Goal: Task Accomplishment & Management: Complete application form

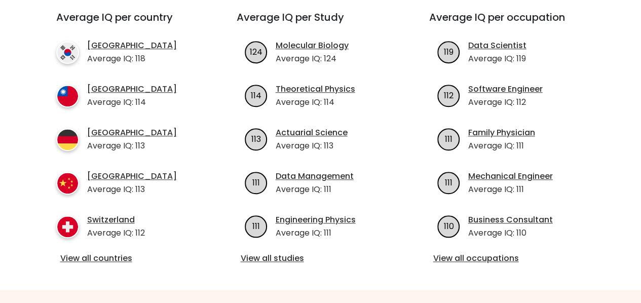
scroll to position [383, 0]
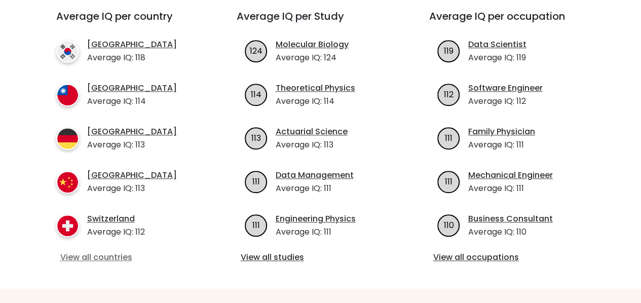
click at [85, 251] on link "View all countries" at bounding box center [128, 257] width 136 height 12
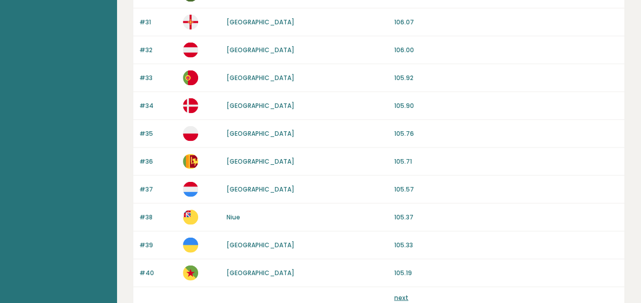
scroll to position [1017, 0]
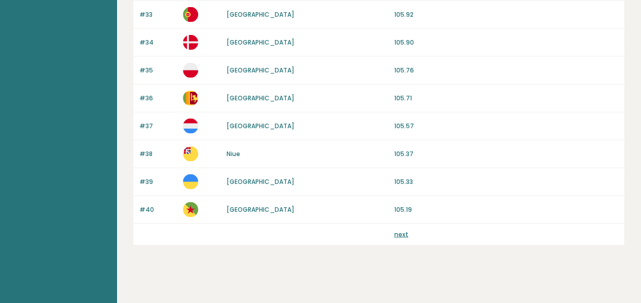
click at [405, 230] on link "next" at bounding box center [401, 234] width 14 height 9
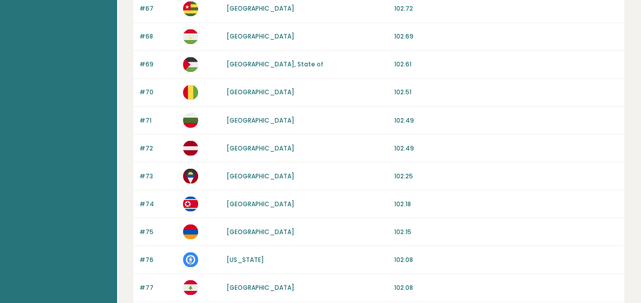
scroll to position [1017, 0]
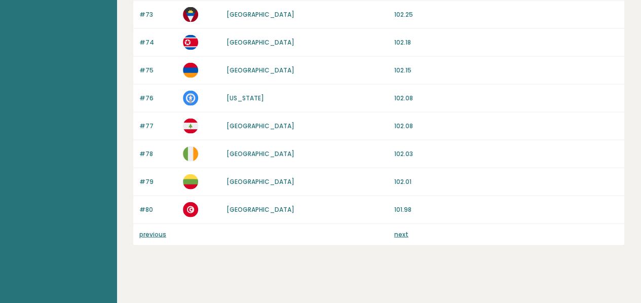
click at [155, 230] on link "previous" at bounding box center [152, 234] width 27 height 9
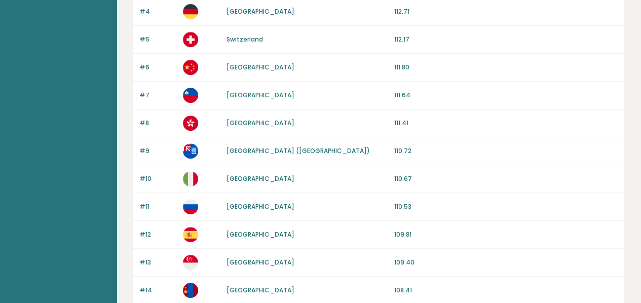
scroll to position [213, 0]
click at [198, 179] on p at bounding box center [201, 178] width 37 height 15
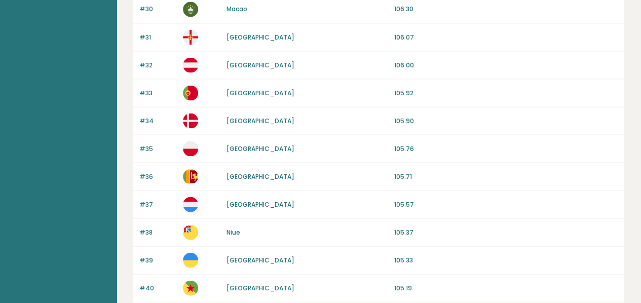
scroll to position [1017, 0]
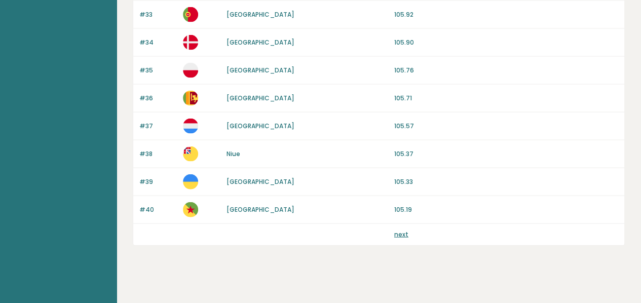
click at [401, 230] on link "next" at bounding box center [401, 234] width 14 height 9
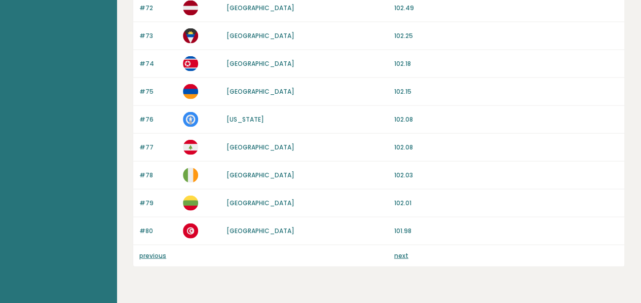
scroll to position [1017, 0]
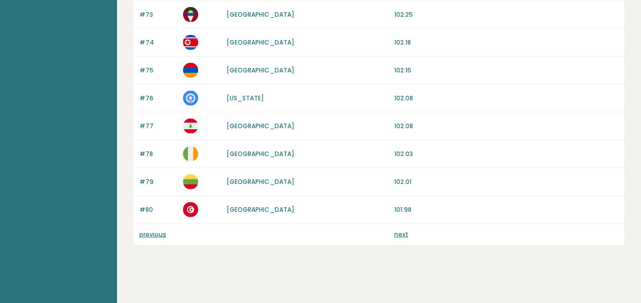
click at [402, 230] on link "next" at bounding box center [401, 234] width 14 height 9
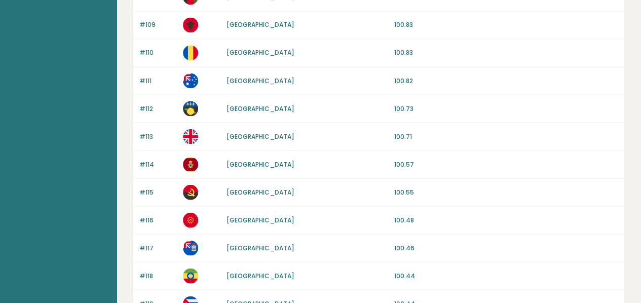
scroll to position [1017, 0]
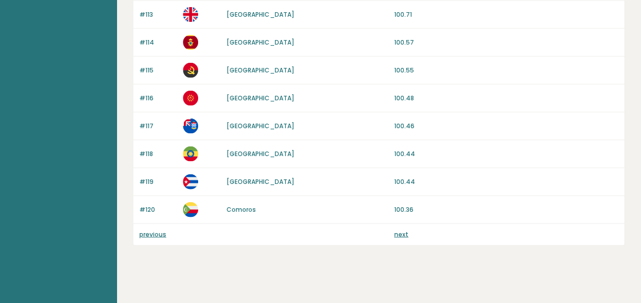
click at [400, 230] on link "next" at bounding box center [401, 234] width 14 height 9
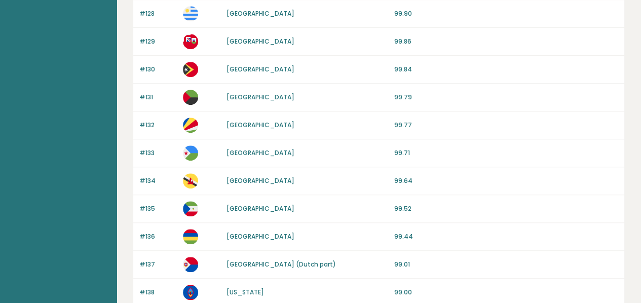
scroll to position [324, 0]
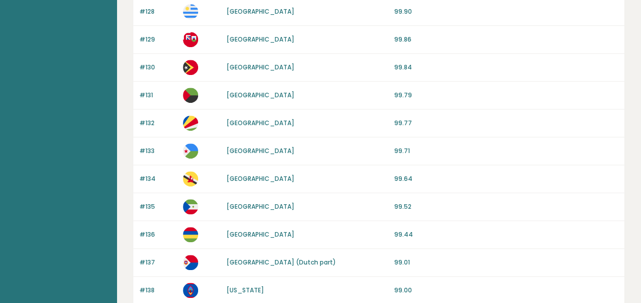
click at [579, 94] on p "99.79" at bounding box center [506, 95] width 224 height 9
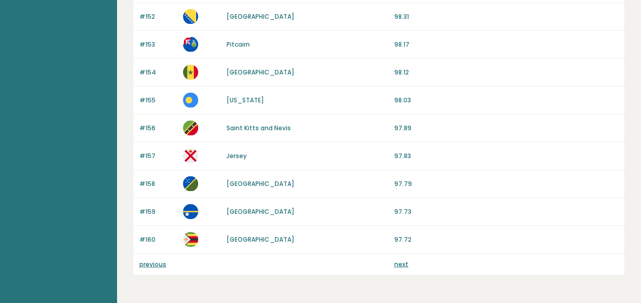
scroll to position [1017, 0]
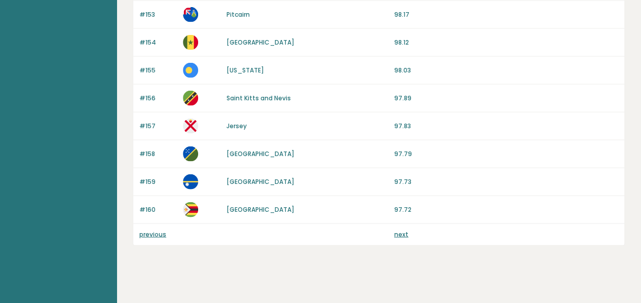
click at [403, 230] on link "next" at bounding box center [401, 234] width 14 height 9
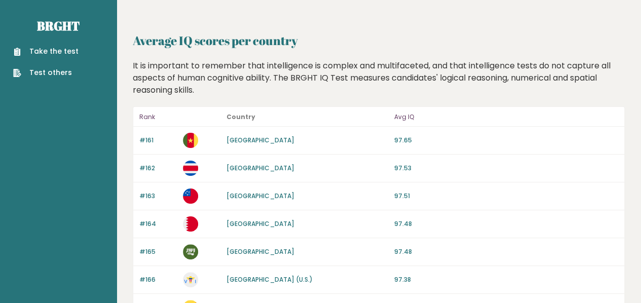
click at [60, 56] on link "Take the test" at bounding box center [45, 51] width 65 height 11
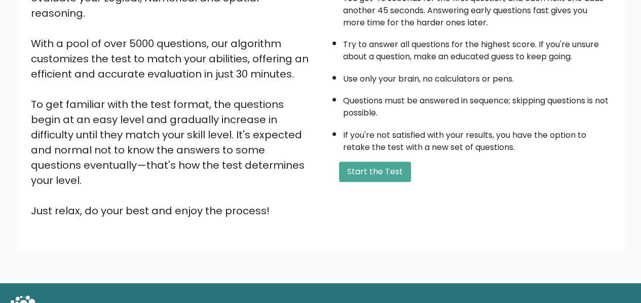
scroll to position [161, 0]
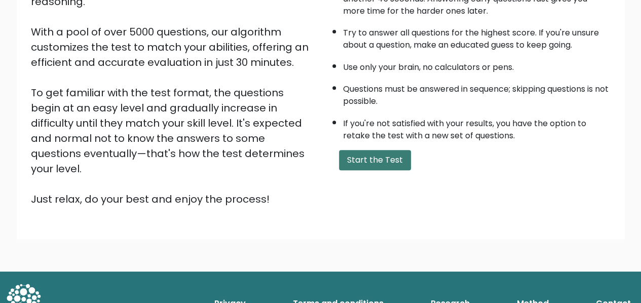
click at [377, 160] on button "Start the Test" at bounding box center [375, 160] width 72 height 20
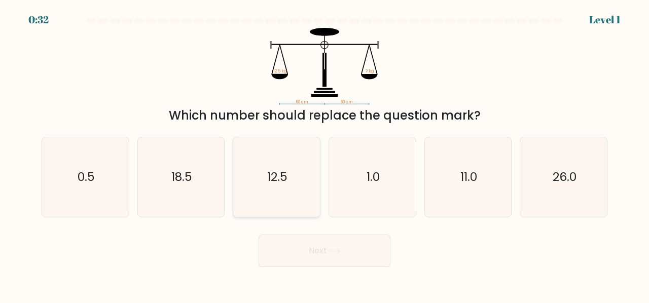
click at [278, 192] on icon "12.5" at bounding box center [277, 177] width 80 height 80
click at [324, 154] on input "c. 12.5" at bounding box center [324, 152] width 1 height 3
radio input "true"
click at [356, 265] on button "Next" at bounding box center [324, 251] width 132 height 32
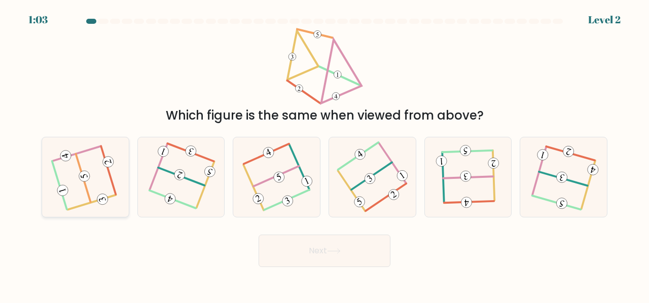
click at [74, 195] on icon at bounding box center [85, 176] width 63 height 63
click at [324, 154] on input "a." at bounding box center [324, 152] width 1 height 3
radio input "true"
click at [347, 254] on button "Next" at bounding box center [324, 251] width 132 height 32
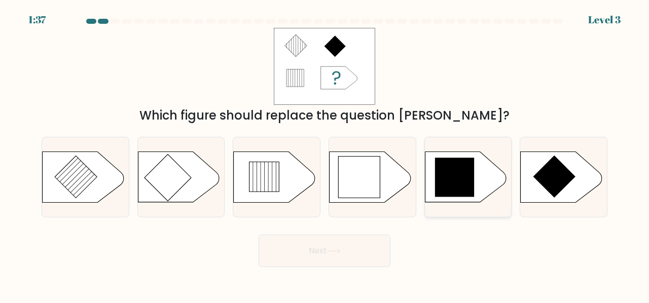
click at [466, 184] on icon at bounding box center [455, 178] width 40 height 40
click at [325, 154] on input "e." at bounding box center [324, 152] width 1 height 3
radio input "true"
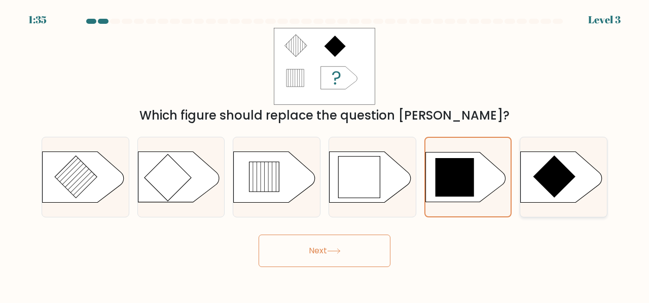
click at [542, 195] on icon at bounding box center [560, 177] width 81 height 51
click at [325, 154] on input "f." at bounding box center [324, 152] width 1 height 3
radio input "true"
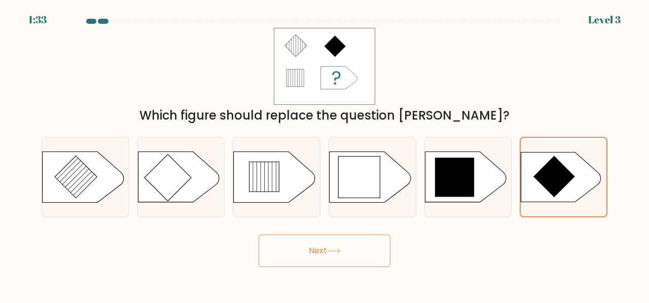
click at [358, 257] on button "Next" at bounding box center [324, 251] width 132 height 32
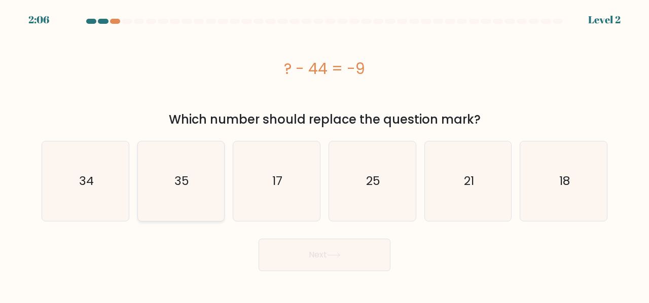
click at [187, 186] on text "35" at bounding box center [181, 181] width 15 height 17
click at [324, 154] on input "b. 35" at bounding box center [324, 152] width 1 height 3
radio input "true"
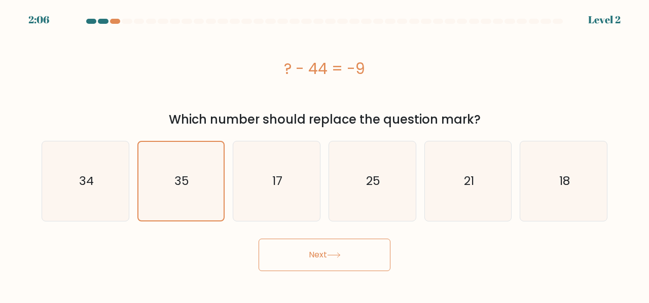
click at [314, 259] on button "Next" at bounding box center [324, 255] width 132 height 32
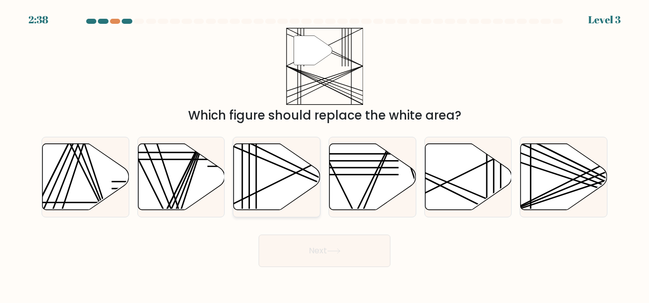
click at [289, 174] on icon at bounding box center [277, 176] width 87 height 66
click at [324, 154] on input "c." at bounding box center [324, 152] width 1 height 3
radio input "true"
click at [354, 255] on button "Next" at bounding box center [324, 251] width 132 height 32
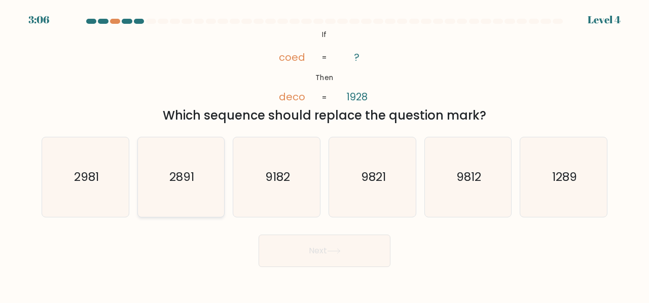
click at [188, 191] on icon "2891" at bounding box center [181, 177] width 80 height 80
click at [324, 154] on input "b. 2891" at bounding box center [324, 152] width 1 height 3
radio input "true"
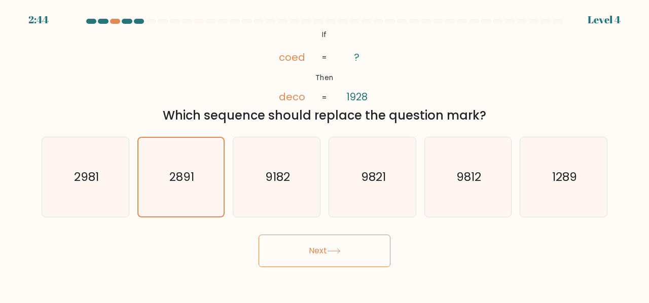
click at [318, 252] on button "Next" at bounding box center [324, 251] width 132 height 32
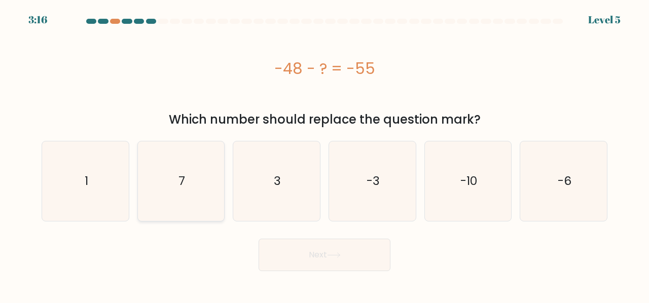
click at [193, 195] on icon "7" at bounding box center [181, 181] width 80 height 80
click at [324, 154] on input "b. 7" at bounding box center [324, 152] width 1 height 3
radio input "true"
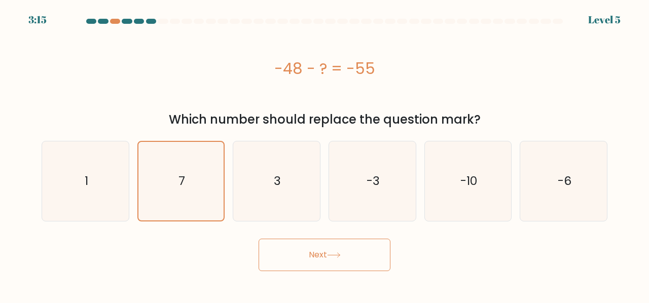
click at [334, 255] on icon at bounding box center [334, 255] width 14 height 6
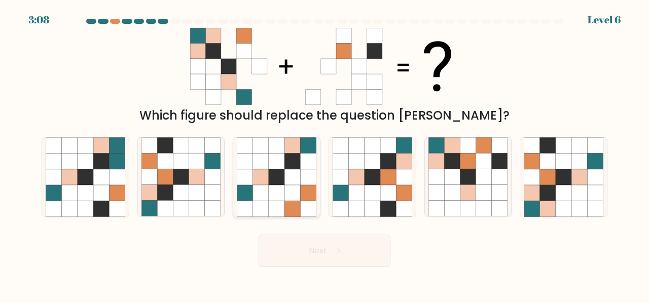
click at [288, 187] on icon at bounding box center [292, 193] width 16 height 16
click at [324, 154] on input "c." at bounding box center [324, 152] width 1 height 3
radio input "true"
click at [358, 252] on button "Next" at bounding box center [324, 251] width 132 height 32
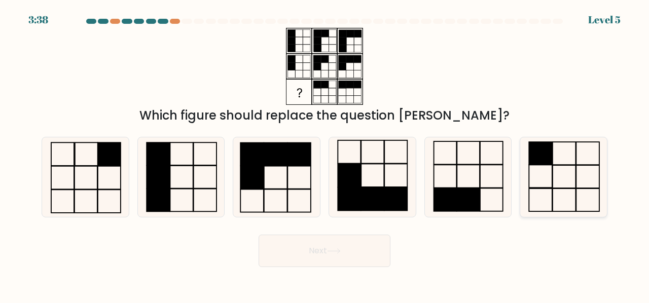
click at [576, 195] on rect at bounding box center [587, 199] width 23 height 23
click at [325, 154] on input "f." at bounding box center [324, 152] width 1 height 3
radio input "true"
click at [332, 241] on button "Next" at bounding box center [324, 251] width 132 height 32
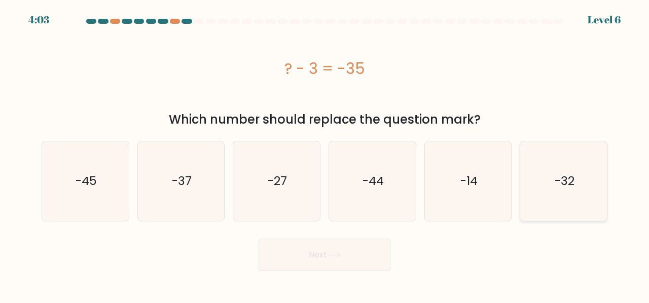
click at [547, 188] on icon "-32" at bounding box center [563, 181] width 80 height 80
click at [325, 154] on input "f. -32" at bounding box center [324, 152] width 1 height 3
radio input "true"
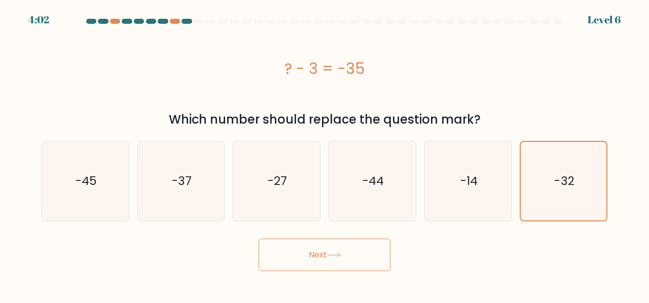
click at [317, 261] on button "Next" at bounding box center [324, 255] width 132 height 32
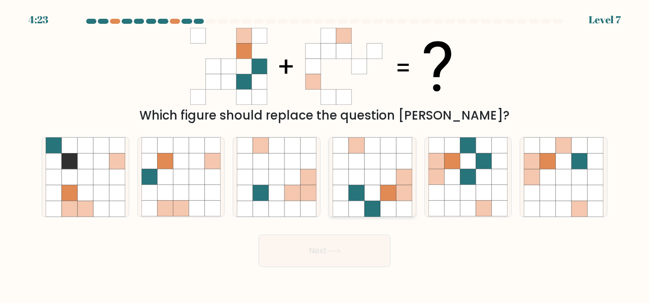
click at [366, 186] on icon at bounding box center [372, 193] width 16 height 16
click at [325, 154] on input "d." at bounding box center [324, 152] width 1 height 3
radio input "true"
click at [287, 253] on button "Next" at bounding box center [324, 251] width 132 height 32
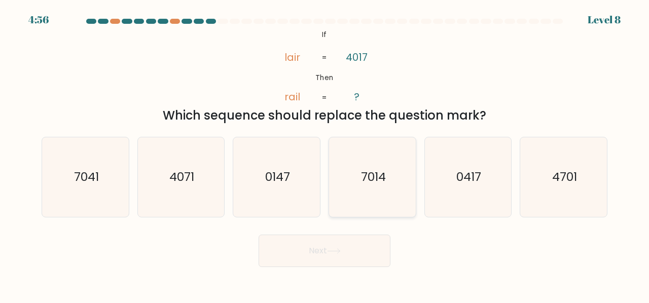
click at [382, 187] on icon "7014" at bounding box center [372, 177] width 80 height 80
click at [325, 154] on input "d. 7014" at bounding box center [324, 152] width 1 height 3
radio input "true"
click at [352, 256] on button "Next" at bounding box center [324, 251] width 132 height 32
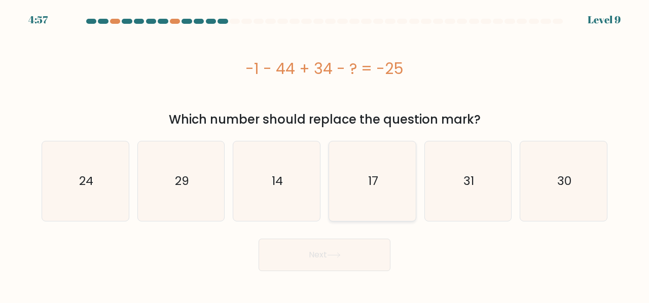
click at [387, 192] on icon "17" at bounding box center [372, 181] width 80 height 80
click at [325, 154] on input "d. 17" at bounding box center [324, 152] width 1 height 3
radio input "true"
click at [263, 177] on icon "14" at bounding box center [277, 181] width 80 height 80
click at [324, 154] on input "c. 14" at bounding box center [324, 152] width 1 height 3
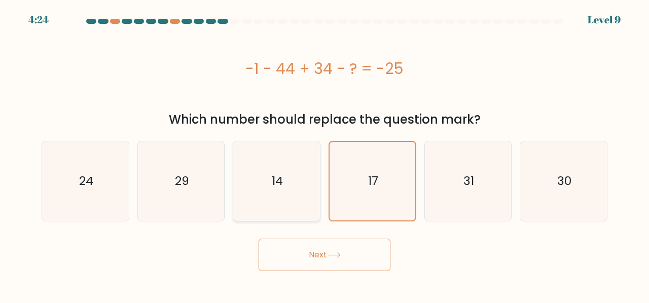
radio input "true"
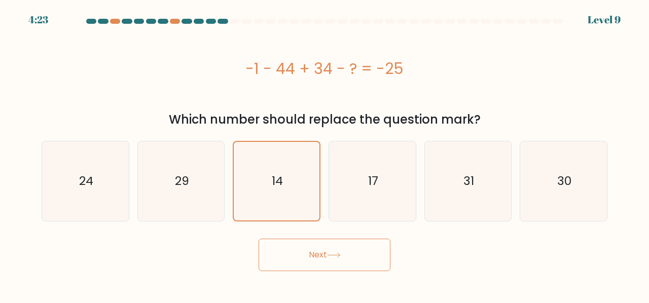
click at [307, 269] on button "Next" at bounding box center [324, 255] width 132 height 32
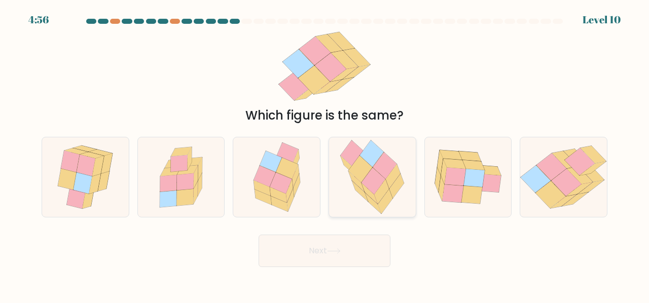
click at [369, 186] on icon at bounding box center [373, 181] width 24 height 27
click at [325, 154] on input "d." at bounding box center [324, 152] width 1 height 3
radio input "true"
click at [307, 256] on button "Next" at bounding box center [324, 251] width 132 height 32
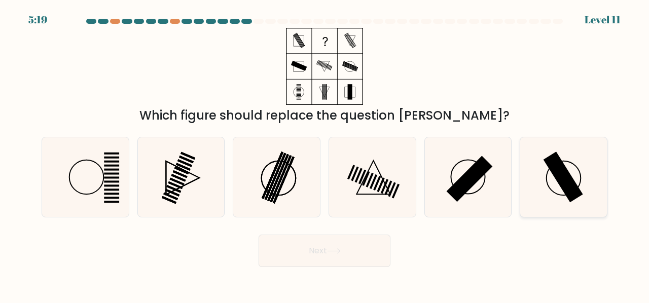
click at [563, 183] on rect at bounding box center [563, 176] width 40 height 51
click at [325, 154] on input "f." at bounding box center [324, 152] width 1 height 3
radio input "true"
click at [307, 245] on button "Next" at bounding box center [324, 251] width 132 height 32
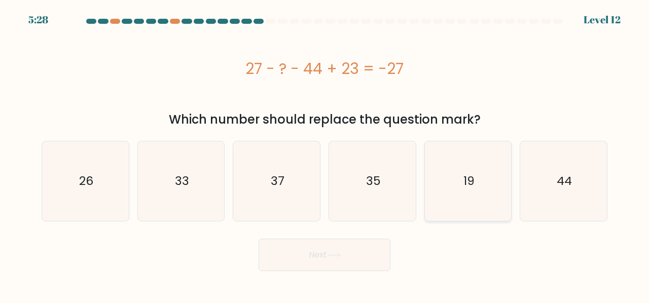
click at [470, 210] on icon "19" at bounding box center [468, 181] width 80 height 80
click at [325, 154] on input "e. 19" at bounding box center [324, 152] width 1 height 3
radio input "true"
click at [566, 200] on icon "44" at bounding box center [563, 181] width 80 height 80
click at [325, 154] on input "f. 44" at bounding box center [324, 152] width 1 height 3
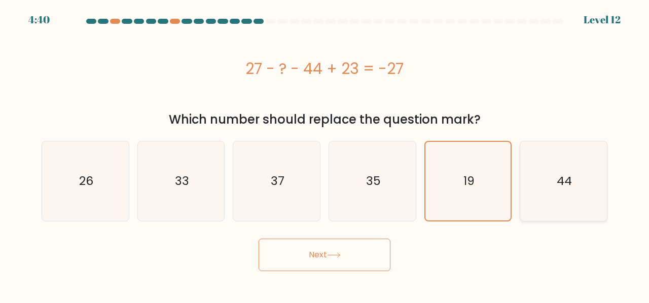
radio input "true"
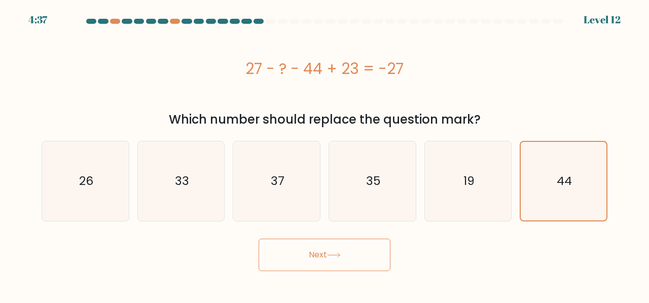
click at [361, 264] on button "Next" at bounding box center [324, 255] width 132 height 32
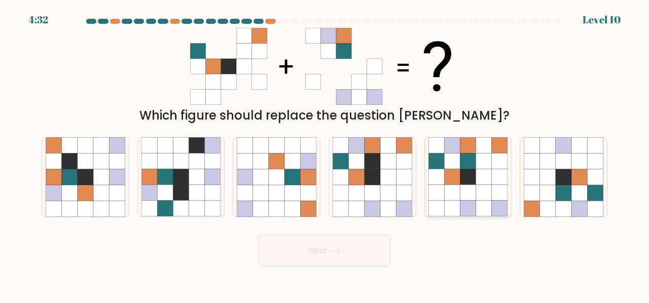
click at [470, 190] on icon at bounding box center [468, 193] width 16 height 16
click at [325, 154] on input "e." at bounding box center [324, 152] width 1 height 3
radio input "true"
click at [339, 260] on button "Next" at bounding box center [324, 251] width 132 height 32
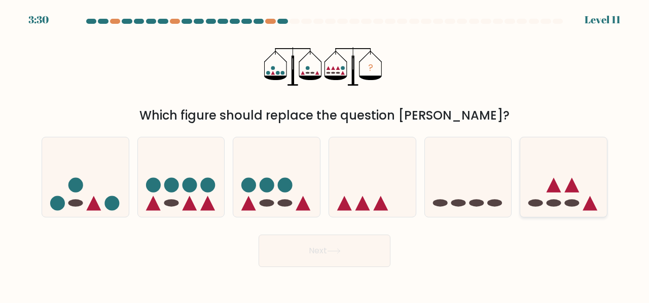
click at [566, 193] on icon at bounding box center [563, 176] width 87 height 71
click at [325, 154] on input "f." at bounding box center [324, 152] width 1 height 3
radio input "true"
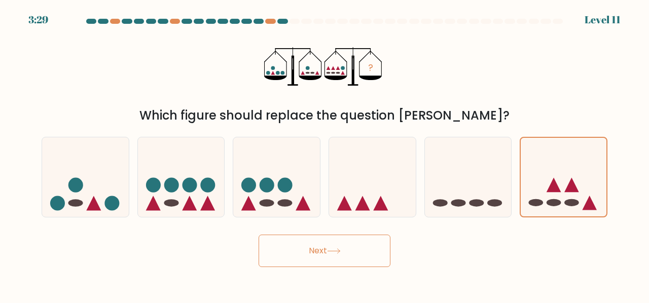
click at [353, 255] on button "Next" at bounding box center [324, 251] width 132 height 32
